Goal: Find contact information: Find contact information

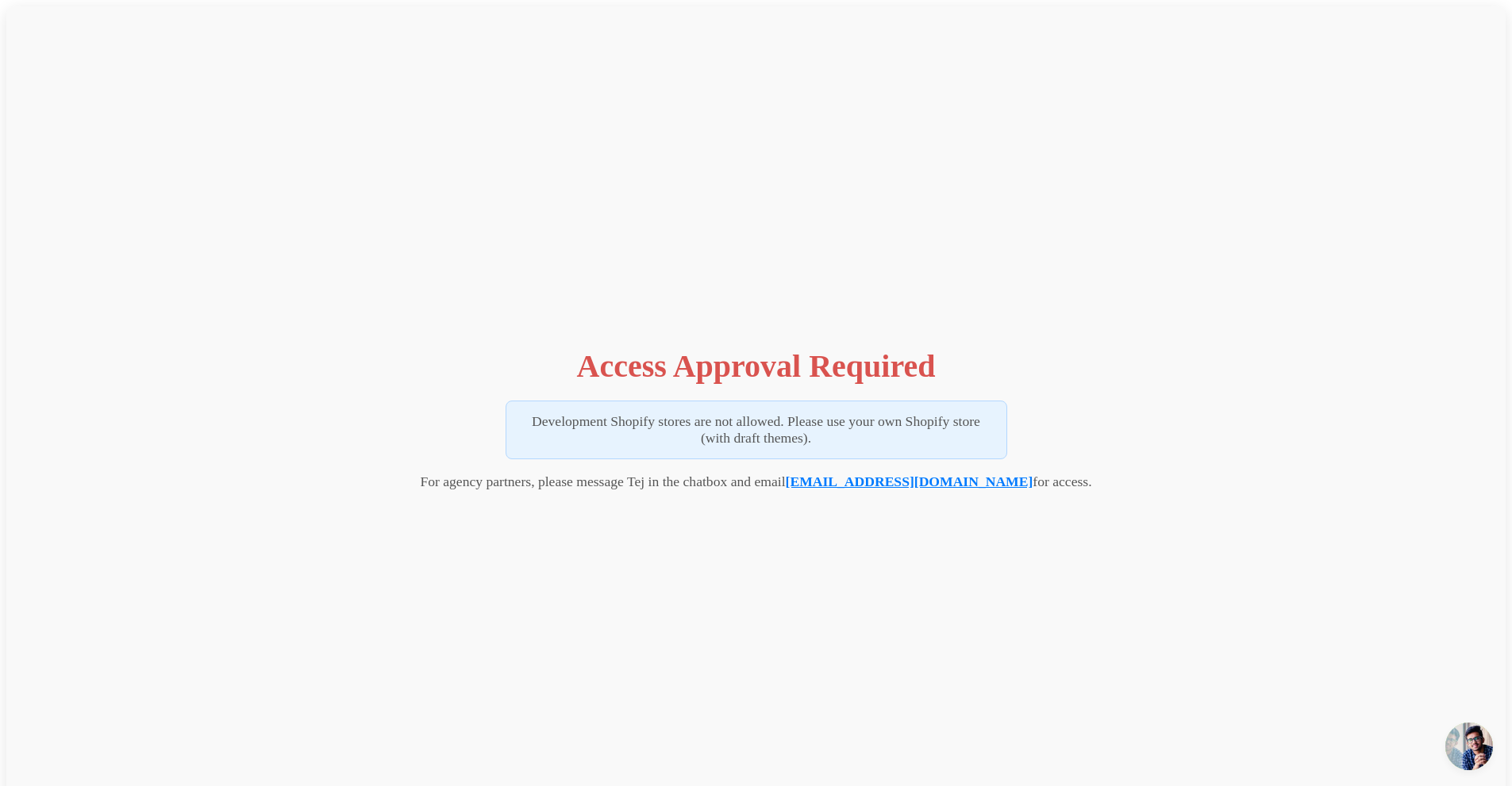
click at [862, 482] on link "[EMAIL_ADDRESS][DOMAIN_NAME]" at bounding box center [909, 481] width 248 height 16
drag, startPoint x: 832, startPoint y: 488, endPoint x: 984, endPoint y: 482, distance: 152.1
click at [984, 482] on p "For agency partners, please message Tej in the chatbox and email [EMAIL_ADDRESS…" at bounding box center [755, 481] width 671 height 16
copy link "[EMAIL_ADDRESS][DOMAIN_NAME]"
